Goal: Task Accomplishment & Management: Manage account settings

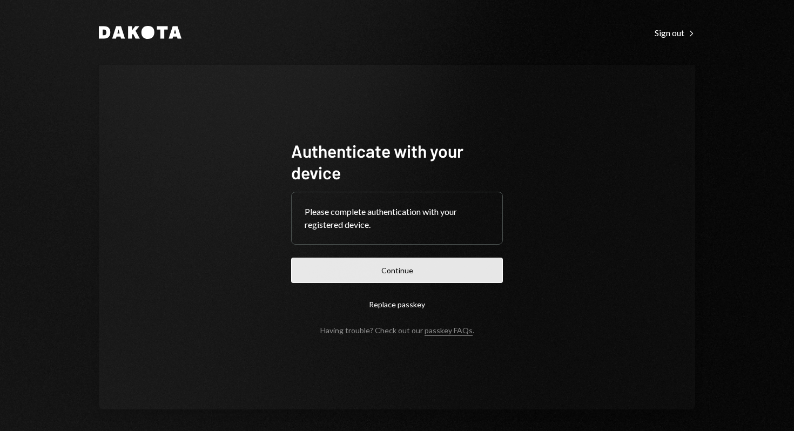
click at [418, 277] on button "Continue" at bounding box center [397, 270] width 212 height 25
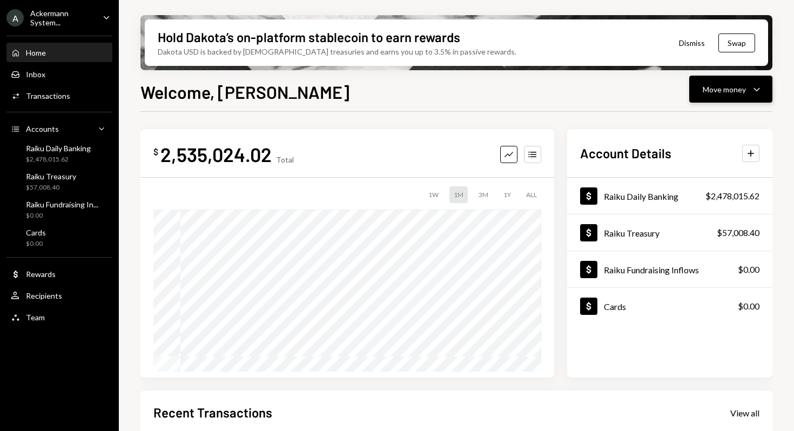
click at [743, 85] on div "Move money" at bounding box center [724, 89] width 43 height 11
click at [707, 121] on div "Send" at bounding box center [722, 121] width 79 height 11
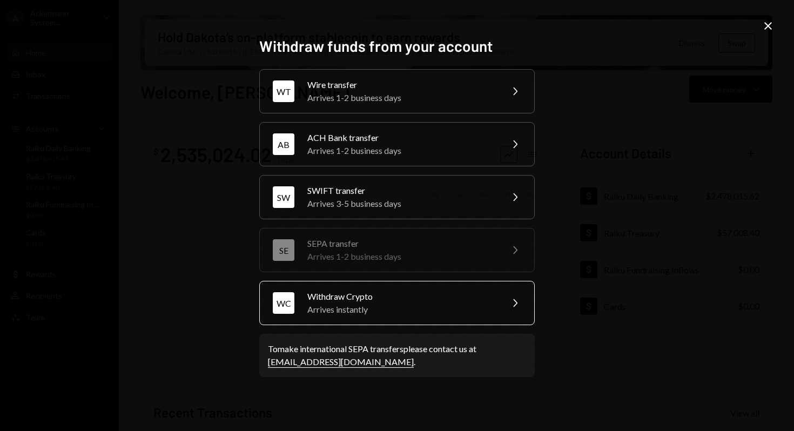
click at [359, 311] on div "Arrives instantly" at bounding box center [402, 309] width 188 height 13
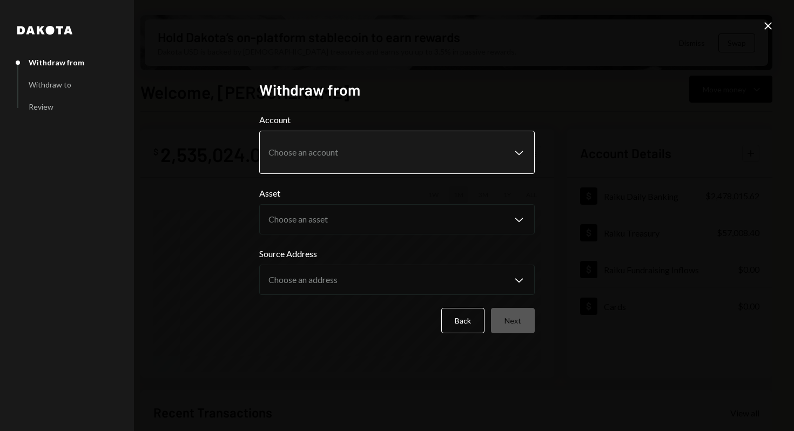
click at [321, 152] on body "A Ackermann System... Caret Down Home Home Inbox Inbox Activities Transactions …" at bounding box center [397, 215] width 794 height 431
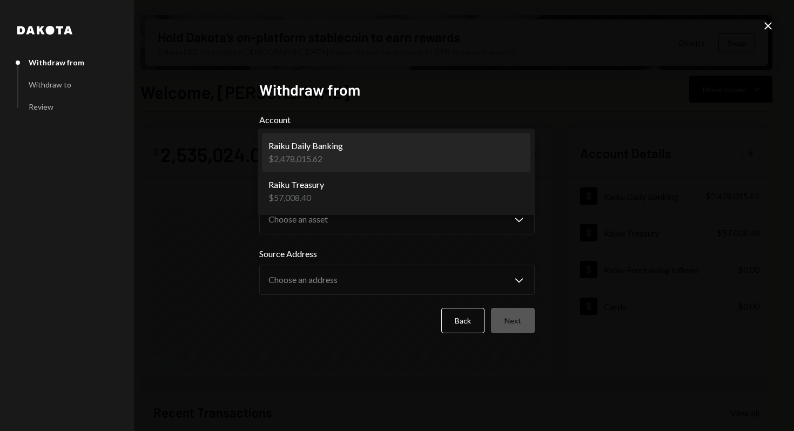
select select "**********"
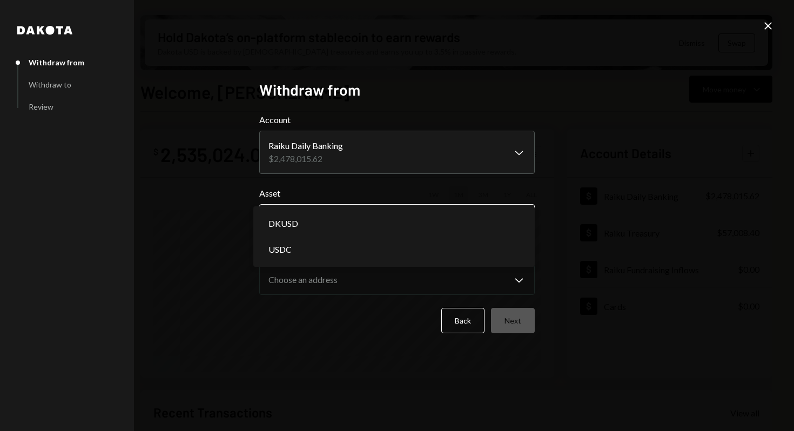
click at [309, 218] on body "A Ackermann System... Caret Down Home Home Inbox Inbox Activities Transactions …" at bounding box center [397, 215] width 794 height 431
select select "****"
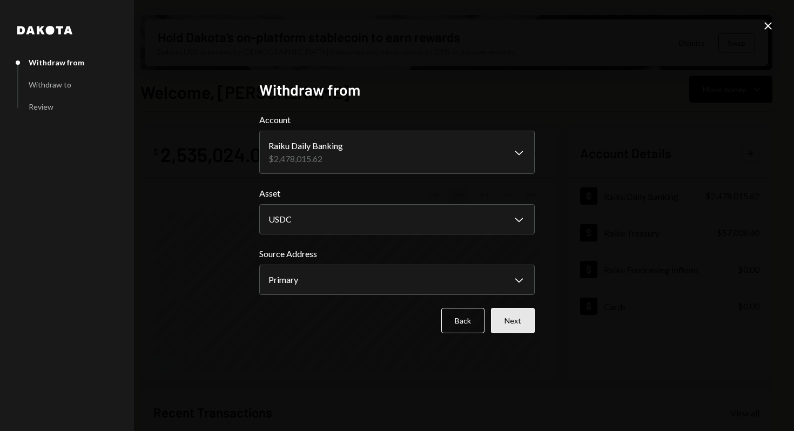
click at [522, 325] on button "Next" at bounding box center [513, 320] width 44 height 25
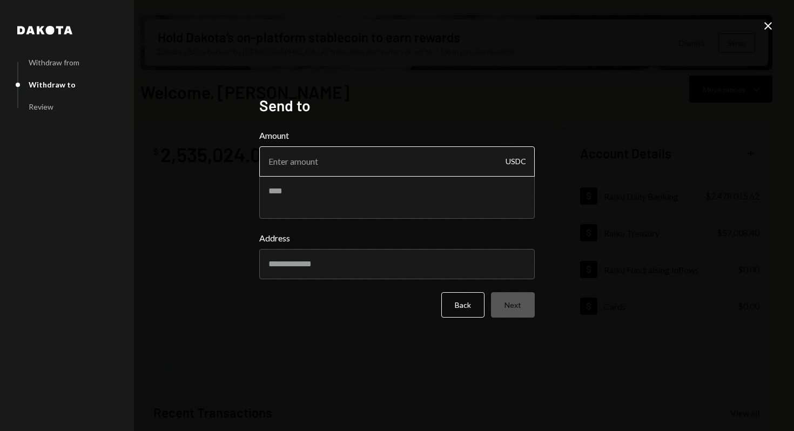
click at [304, 166] on input "Amount" at bounding box center [397, 161] width 276 height 30
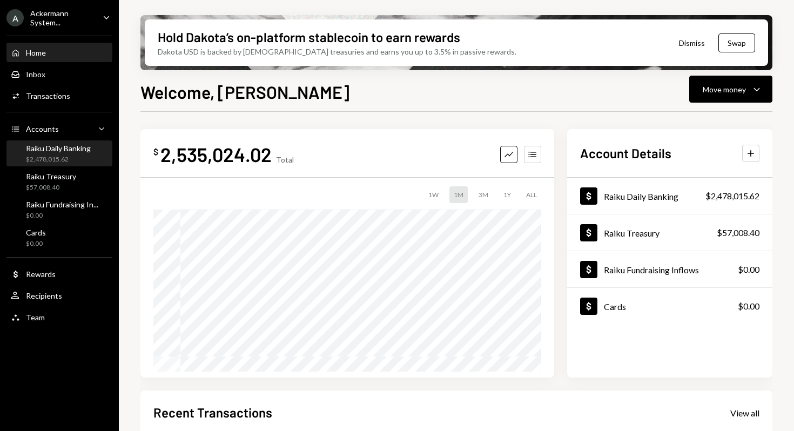
click at [63, 160] on div "$2,478,015.62" at bounding box center [58, 159] width 65 height 9
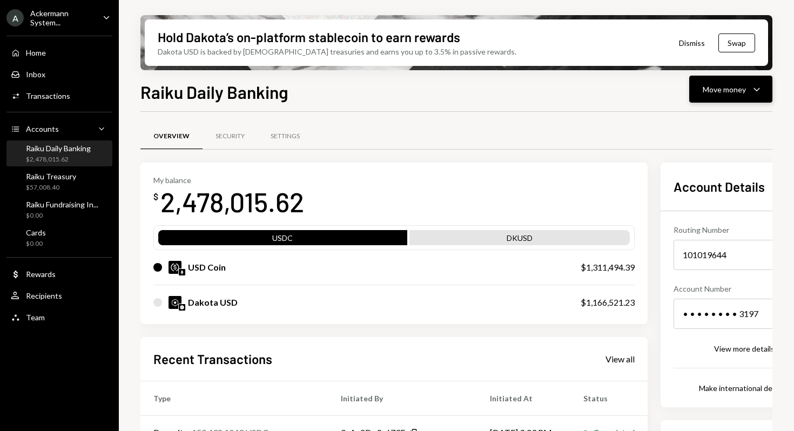
click at [755, 86] on icon "Caret Down" at bounding box center [757, 89] width 13 height 13
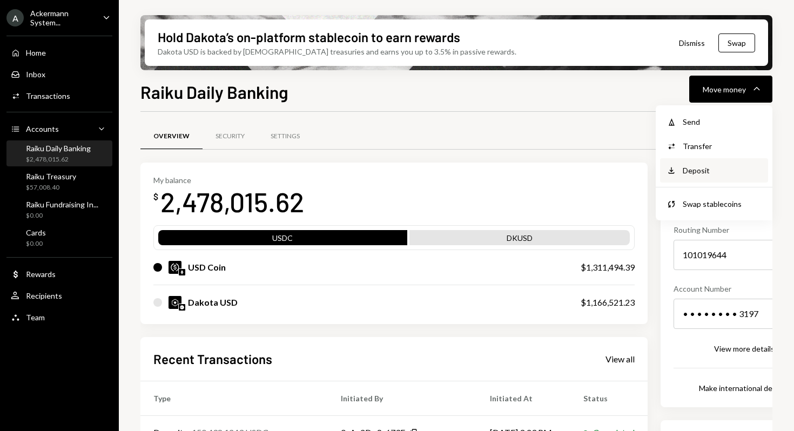
click at [710, 182] on div "Deposit Deposit" at bounding box center [714, 170] width 108 height 24
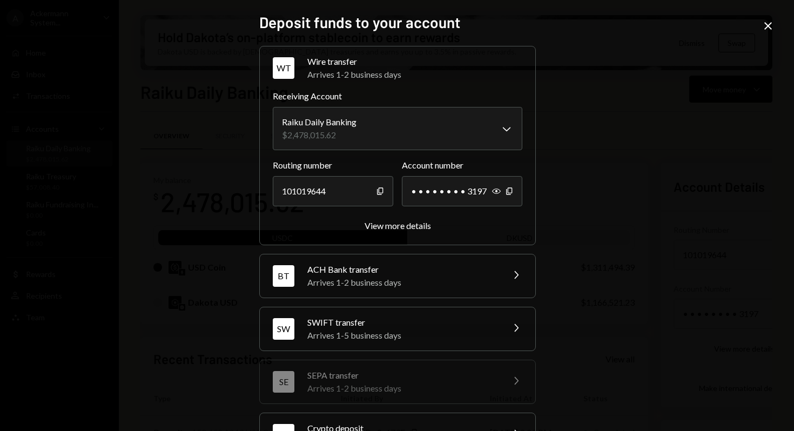
click at [765, 22] on icon "Close" at bounding box center [768, 25] width 13 height 13
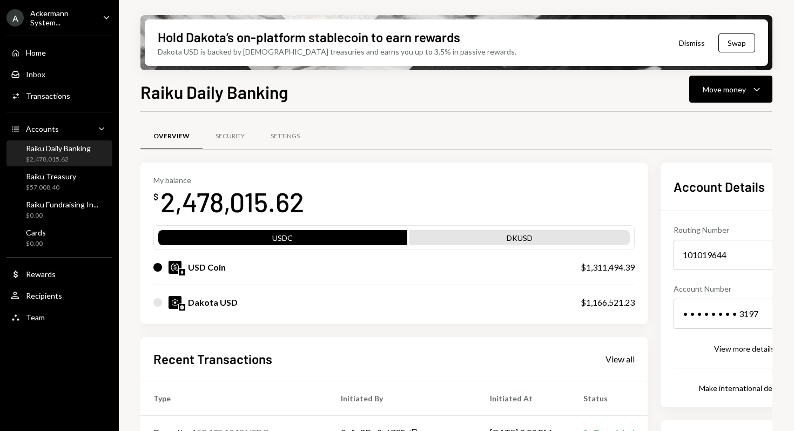
click at [69, 29] on ul "A Ackermann System... Caret Down Home Home Inbox Inbox Activities Transactions …" at bounding box center [59, 164] width 119 height 329
click at [52, 16] on div "Ackermann System..." at bounding box center [62, 18] width 64 height 18
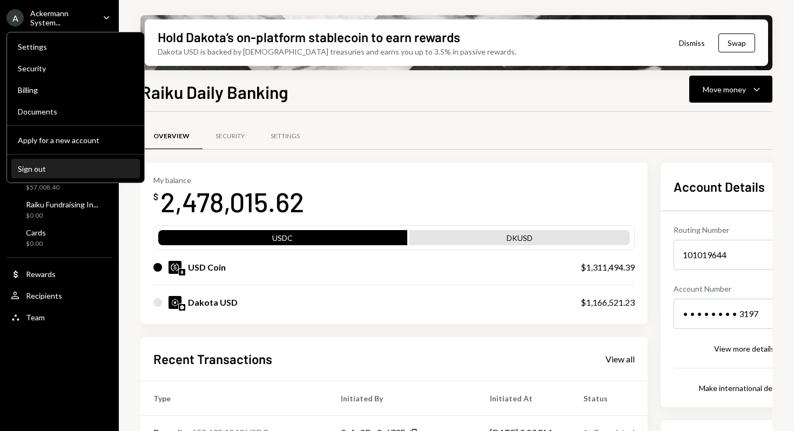
click at [44, 166] on div "Sign out" at bounding box center [76, 168] width 116 height 9
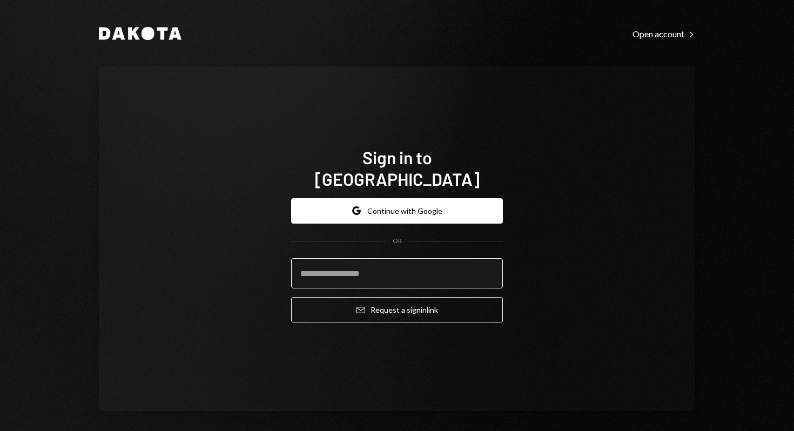
click at [373, 273] on input "email" at bounding box center [397, 273] width 212 height 30
paste input "**********"
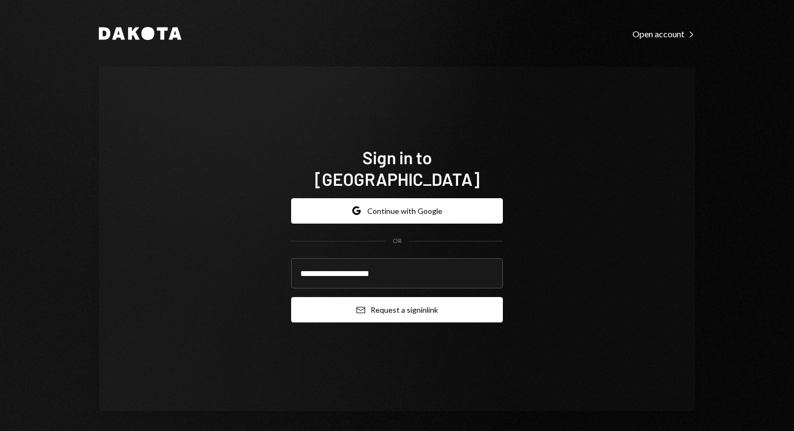
type input "**********"
click at [455, 299] on button "Email Request a sign in link" at bounding box center [397, 309] width 212 height 25
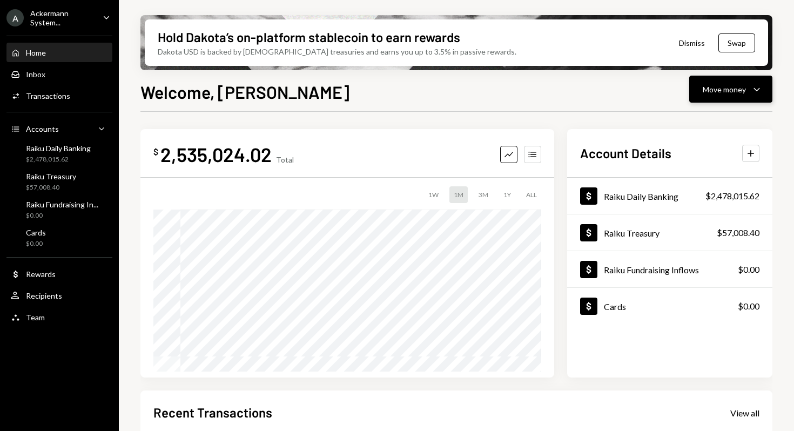
click at [712, 90] on div "Move money" at bounding box center [724, 89] width 43 height 11
click at [689, 124] on div "Send" at bounding box center [722, 121] width 79 height 11
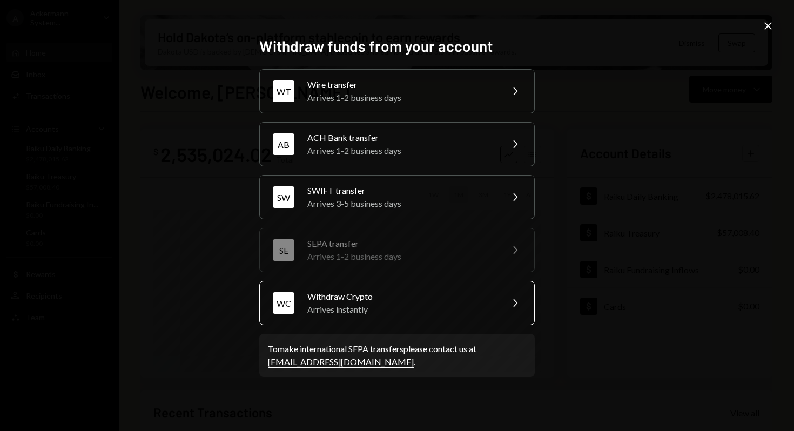
click at [310, 303] on div "Withdraw Crypto" at bounding box center [402, 296] width 188 height 13
